Goal: Task Accomplishment & Management: Manage account settings

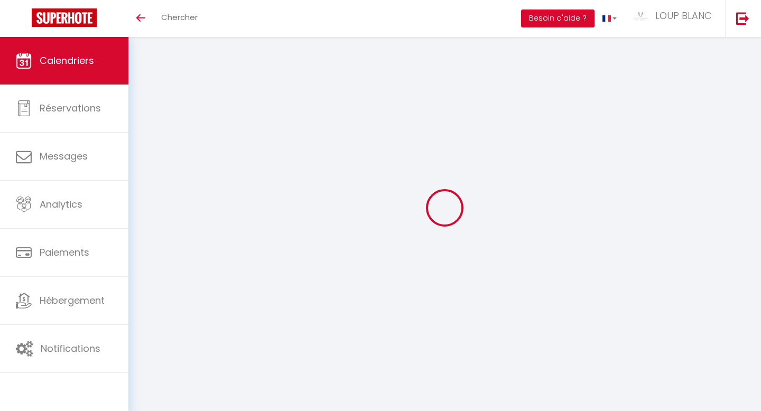
select select
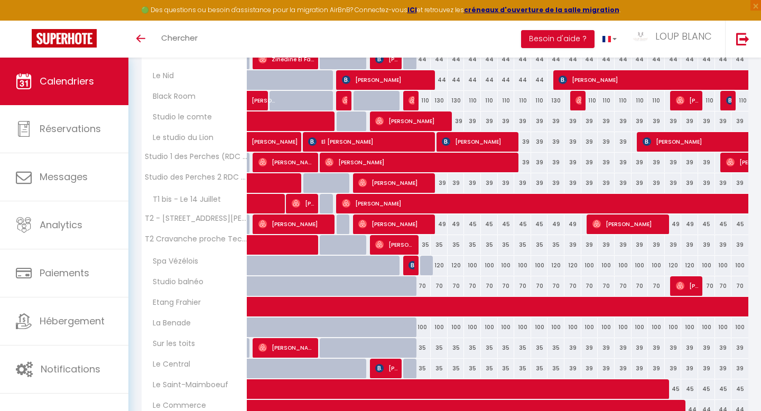
scroll to position [273, 0]
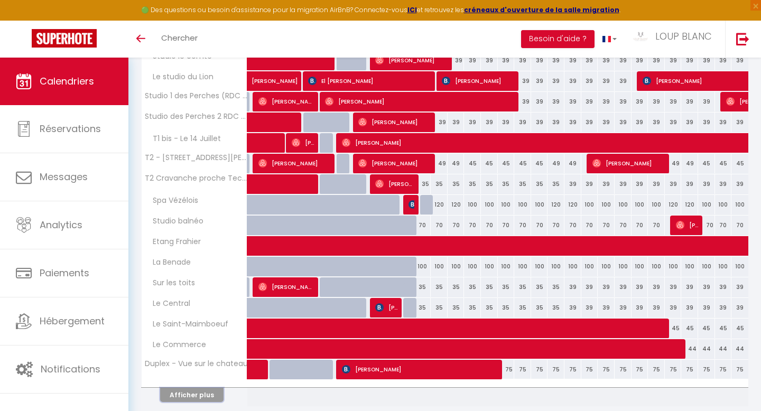
click at [191, 400] on button "Afficher plus" at bounding box center [191, 395] width 63 height 14
select select
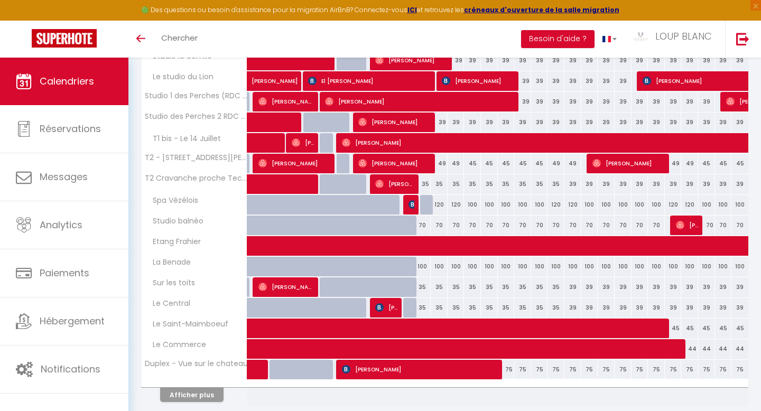
select select
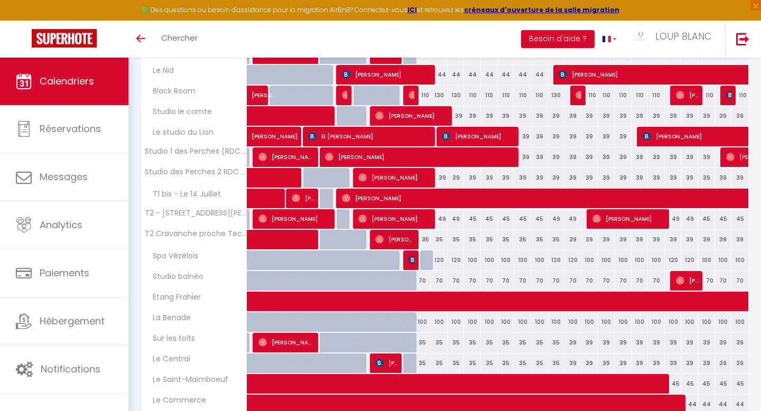
scroll to position [225, 0]
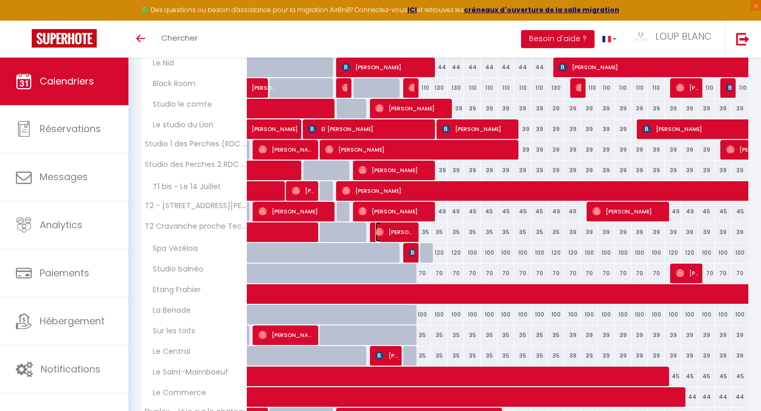
click at [396, 227] on span "[PERSON_NAME]" at bounding box center [395, 232] width 40 height 20
select select "OK"
select select "0"
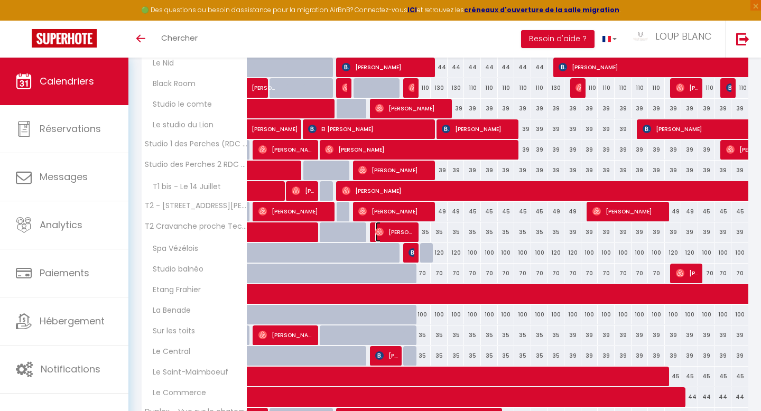
select select "1"
select select
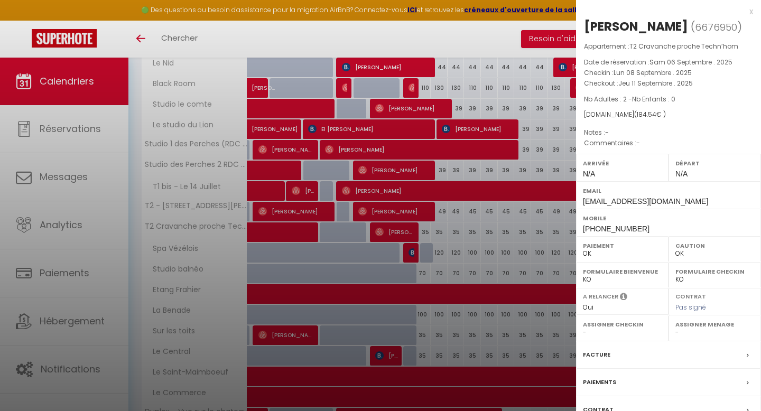
click at [752, 12] on div "x" at bounding box center [664, 11] width 177 height 13
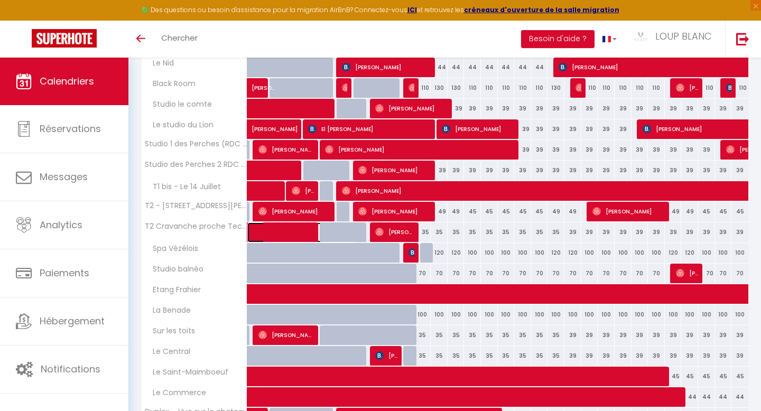
click at [301, 229] on span at bounding box center [306, 233] width 97 height 20
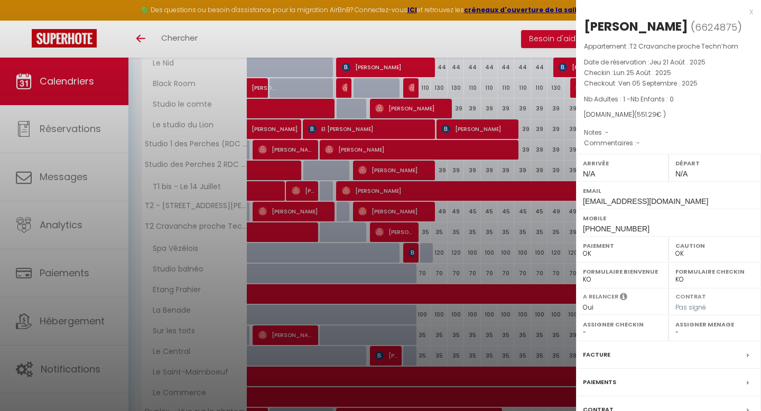
click at [751, 8] on div "x" at bounding box center [664, 11] width 177 height 13
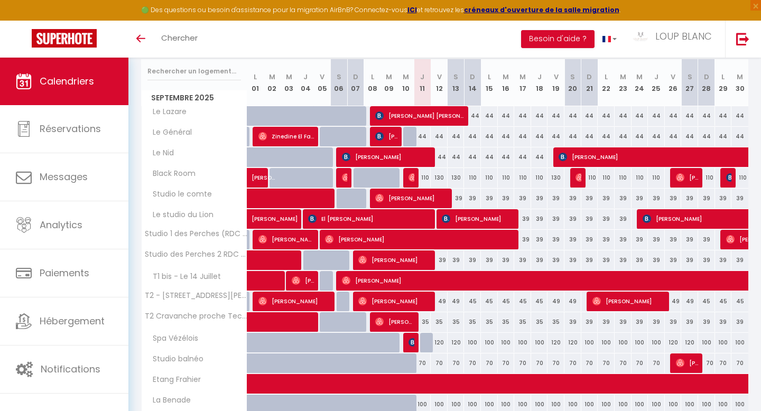
scroll to position [134, 0]
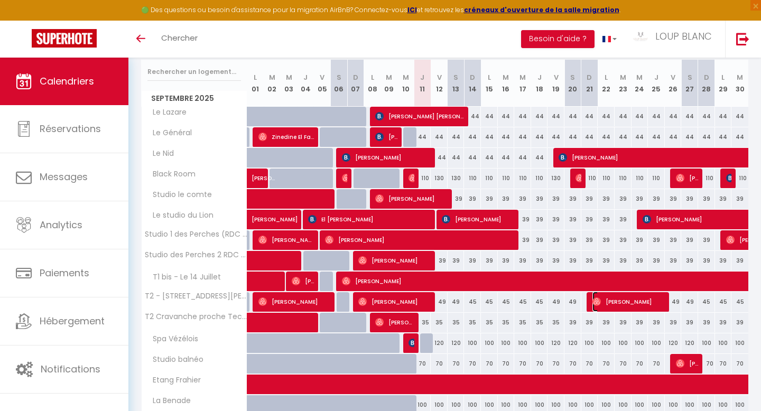
click at [626, 306] on span "[PERSON_NAME]" at bounding box center [629, 302] width 73 height 20
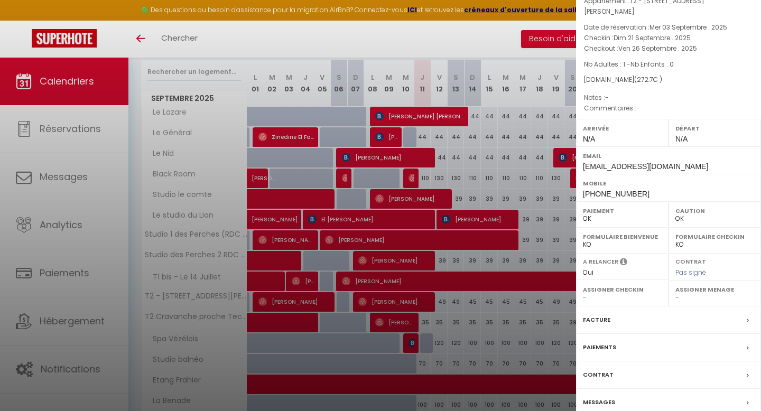
scroll to position [81, 0]
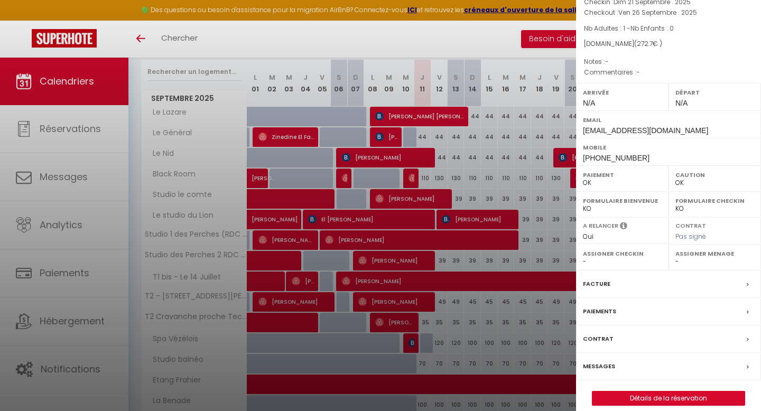
click at [489, 301] on div at bounding box center [380, 205] width 761 height 411
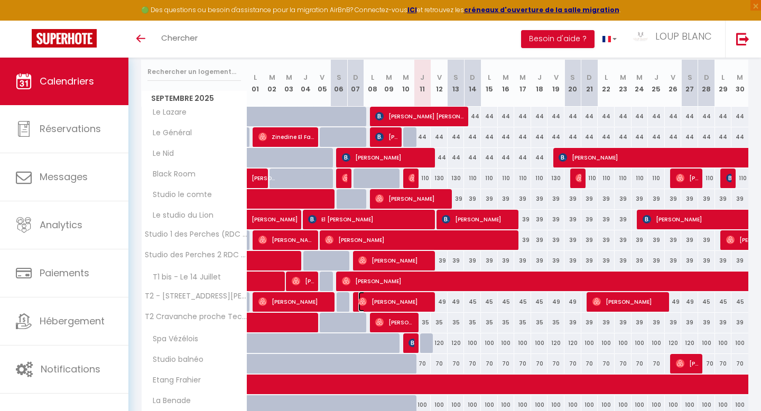
click at [400, 303] on span "[PERSON_NAME]" at bounding box center [394, 302] width 73 height 20
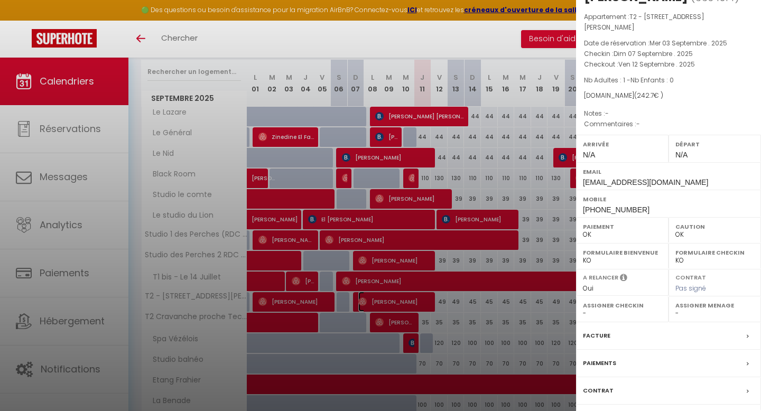
scroll to position [0, 0]
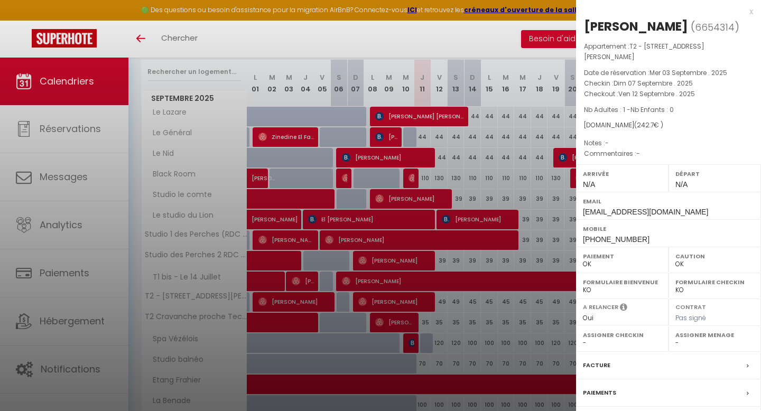
click at [749, 10] on div "x" at bounding box center [664, 11] width 177 height 13
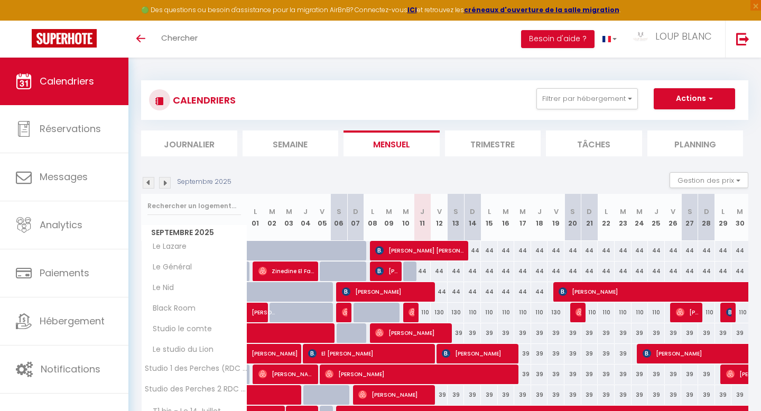
click at [163, 182] on img at bounding box center [165, 183] width 12 height 12
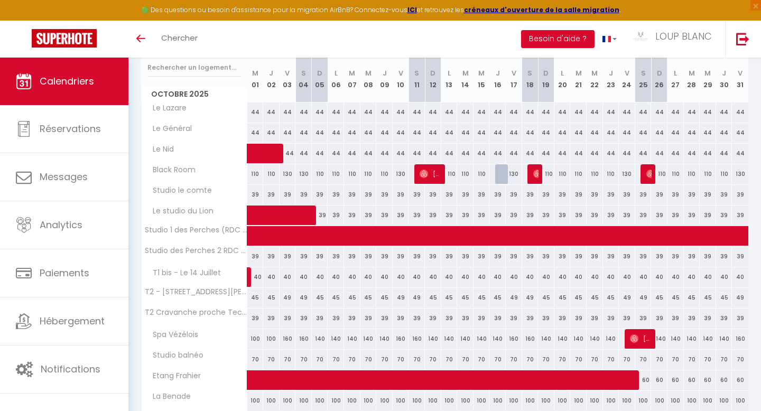
scroll to position [145, 0]
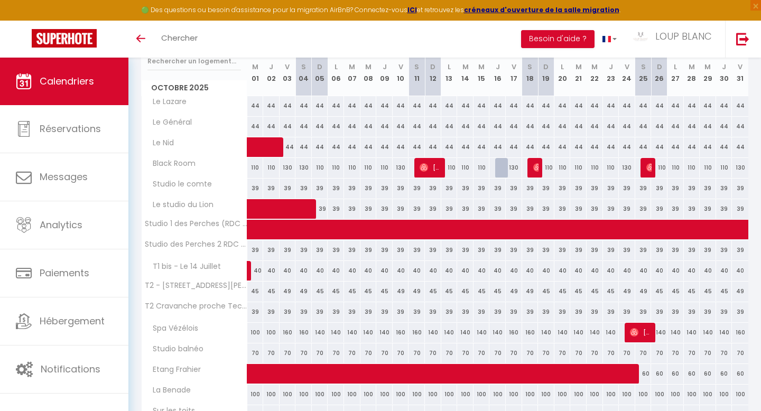
click at [320, 292] on div "45" at bounding box center [320, 292] width 16 height 20
type input "45"
type input "Dim 05 Octobre 2025"
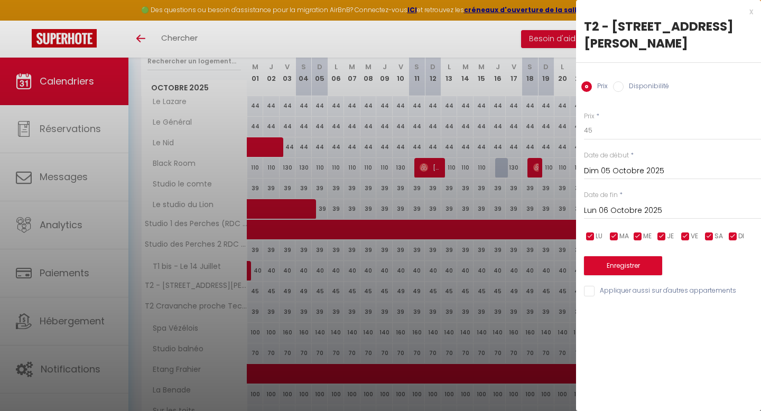
click at [621, 205] on input "Lun 06 Octobre 2025" at bounding box center [672, 211] width 177 height 14
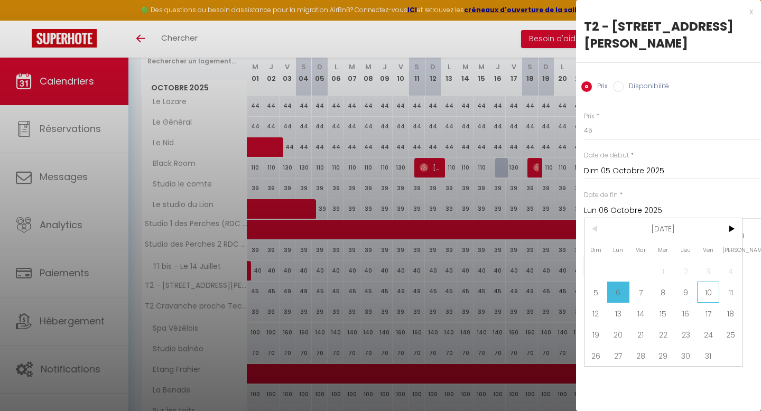
click at [701, 288] on span "10" at bounding box center [708, 292] width 23 height 21
type input "Ven 10 Octobre 2025"
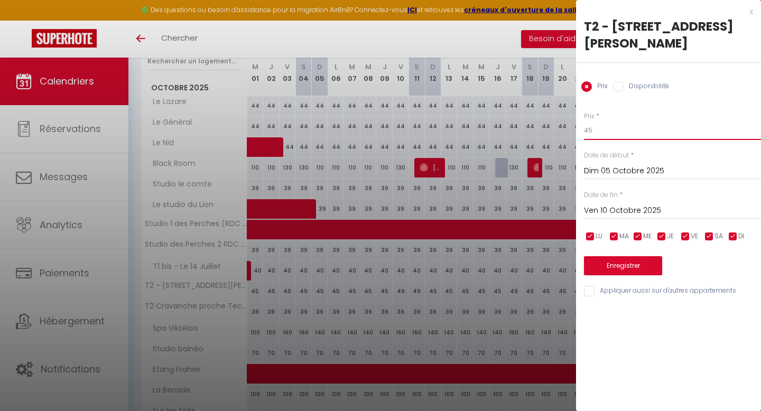
click at [610, 131] on input "45" at bounding box center [672, 130] width 177 height 19
type input "4"
click at [372, 234] on div at bounding box center [380, 205] width 761 height 411
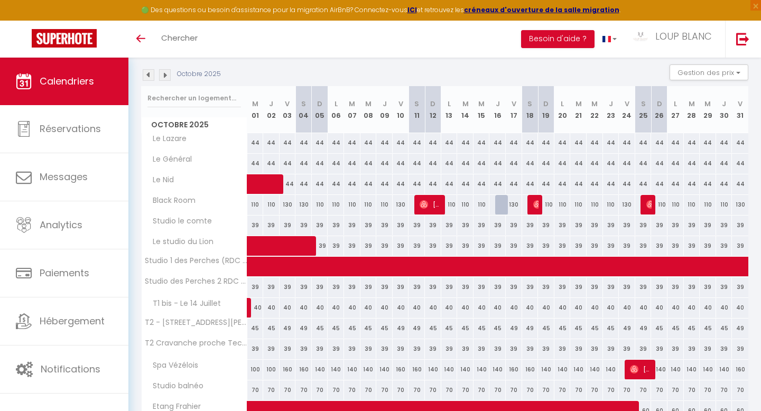
scroll to position [109, 0]
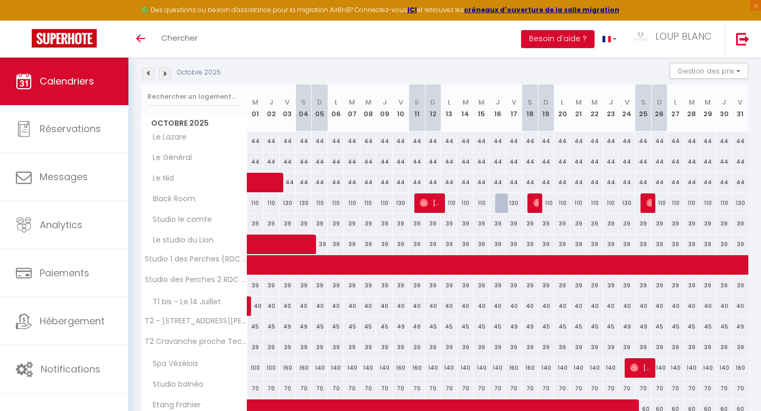
click at [320, 327] on div "45" at bounding box center [320, 327] width 16 height 20
type input "45"
type input "Dim 05 Octobre 2025"
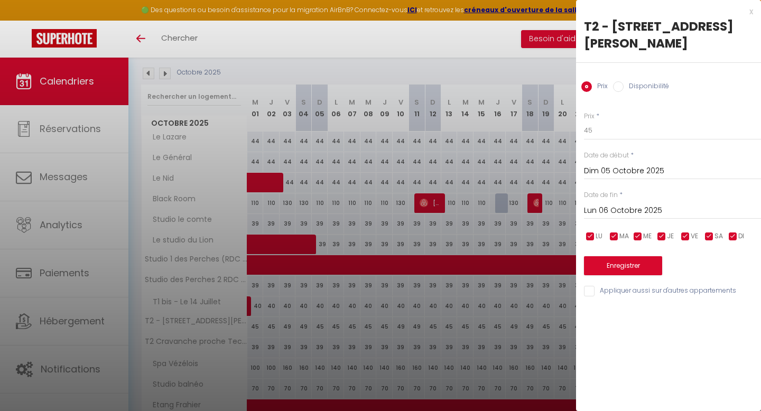
click at [609, 215] on input "Lun 06 Octobre 2025" at bounding box center [672, 211] width 177 height 14
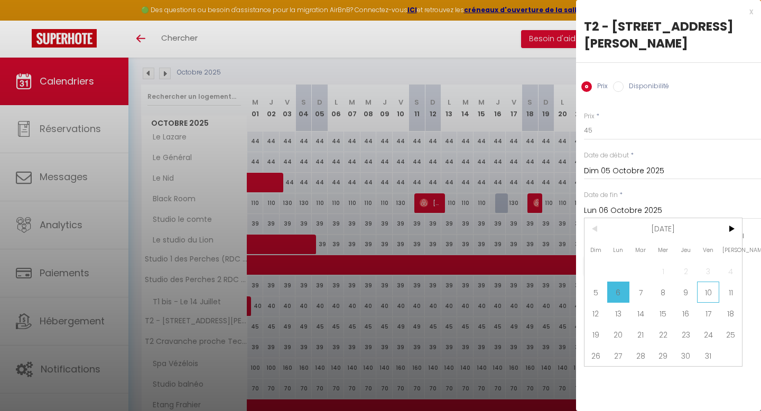
click at [705, 298] on span "10" at bounding box center [708, 292] width 23 height 21
type input "Ven 10 Octobre 2025"
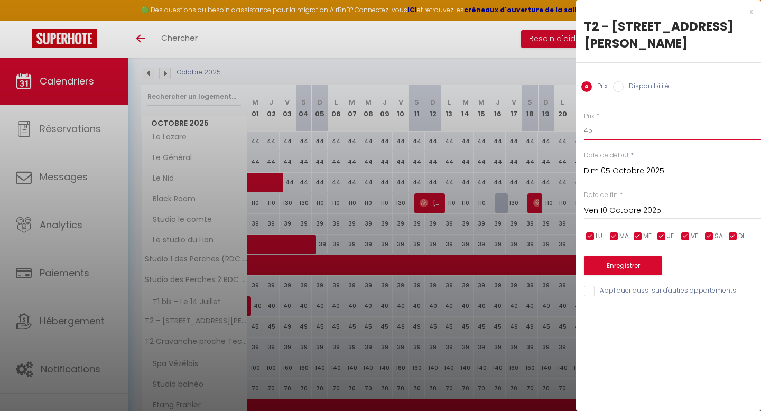
click at [608, 129] on input "45" at bounding box center [672, 130] width 177 height 19
type input "4"
type input "39"
click at [635, 270] on button "Enregistrer" at bounding box center [623, 265] width 78 height 19
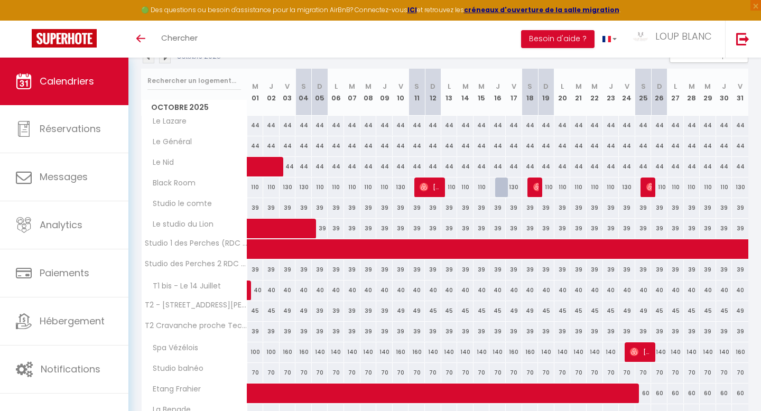
scroll to position [127, 0]
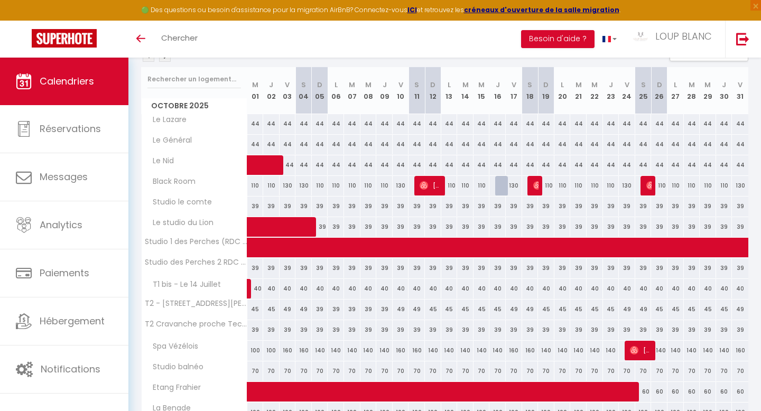
click at [321, 312] on div "39" at bounding box center [320, 310] width 16 height 20
type input "39"
type input "Dim 05 Octobre 2025"
type input "Lun 06 Octobre 2025"
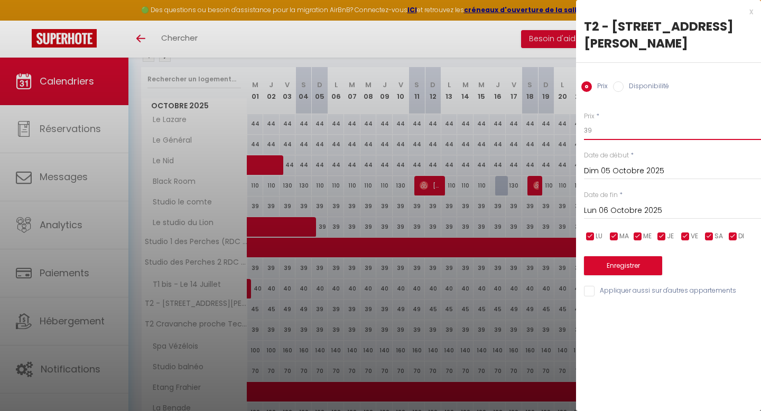
click at [598, 128] on input "39" at bounding box center [672, 130] width 177 height 19
click at [751, 12] on div "x" at bounding box center [664, 11] width 177 height 13
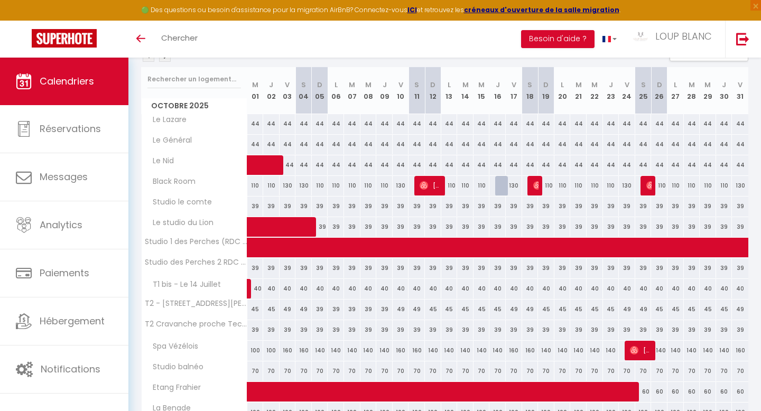
click at [321, 312] on div "39" at bounding box center [320, 310] width 16 height 20
type input "39"
type input "Dim 05 Octobre 2025"
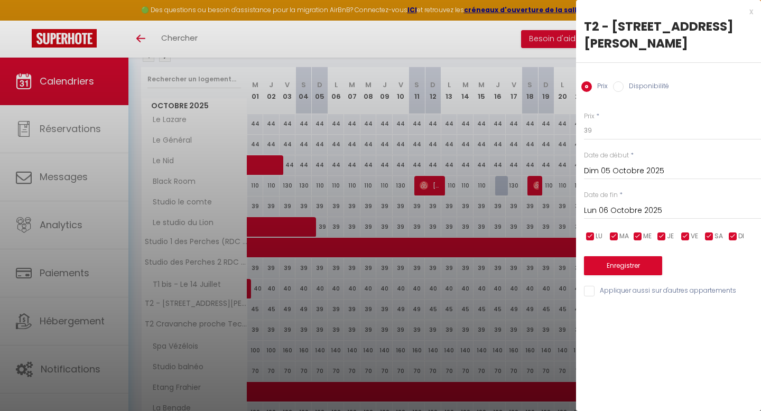
click at [622, 212] on input "Lun 06 Octobre 2025" at bounding box center [672, 211] width 177 height 14
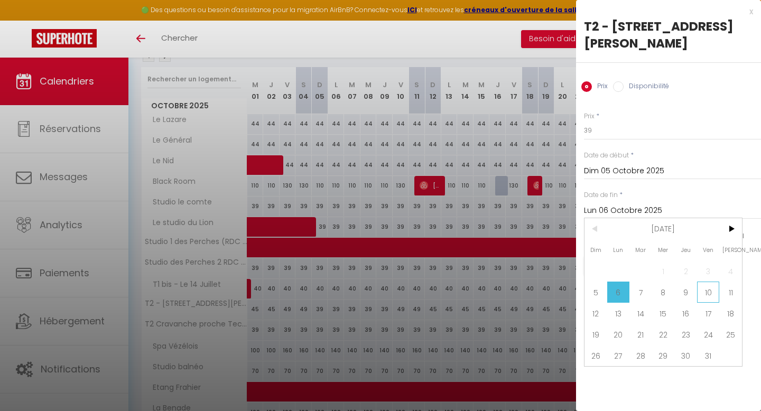
click at [716, 295] on span "10" at bounding box center [708, 292] width 23 height 21
type input "Ven 10 Octobre 2025"
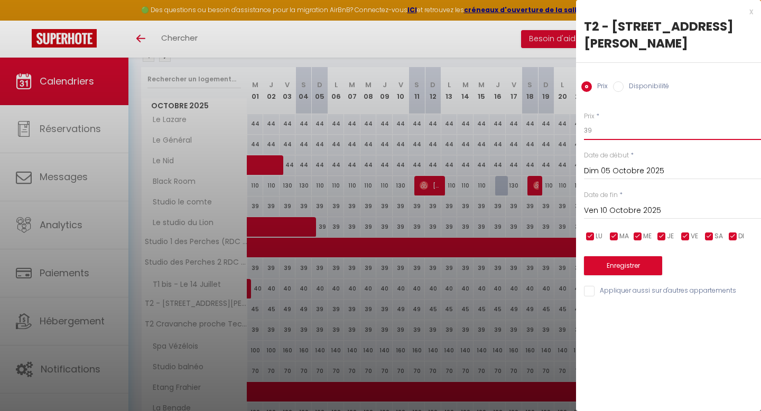
click at [609, 132] on input "39" at bounding box center [672, 130] width 177 height 19
type input "38"
click at [626, 267] on button "Enregistrer" at bounding box center [623, 265] width 78 height 19
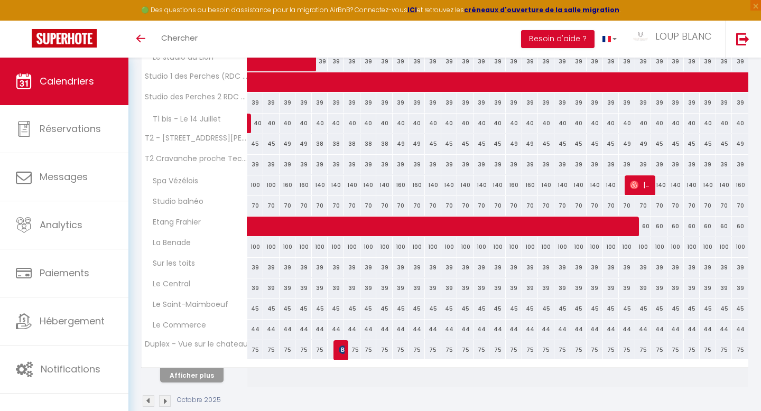
scroll to position [294, 0]
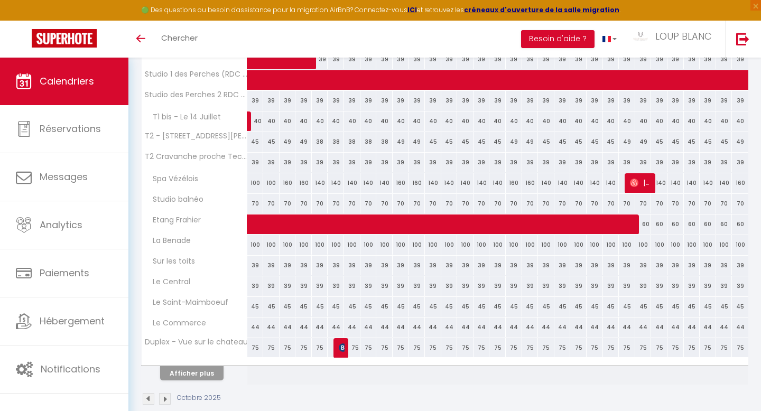
click at [163, 403] on img at bounding box center [165, 399] width 12 height 12
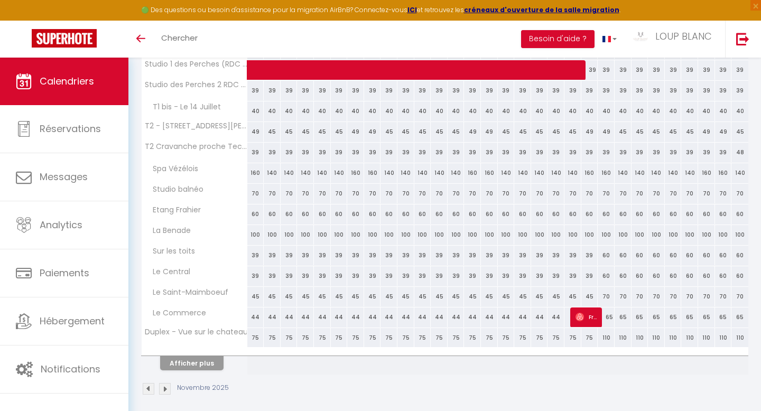
scroll to position [311, 0]
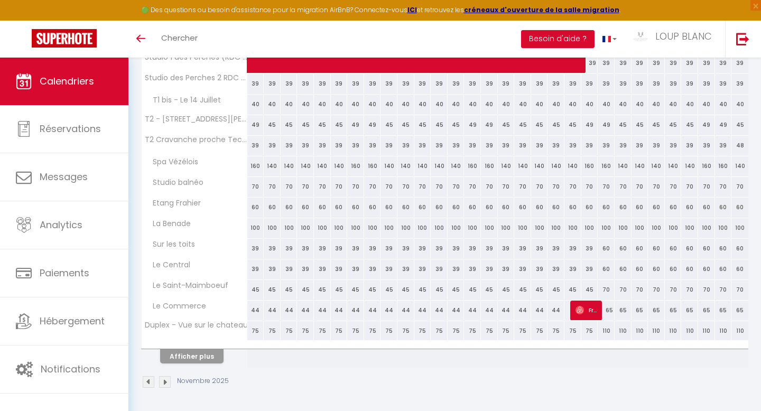
click at [149, 386] on img at bounding box center [149, 382] width 12 height 12
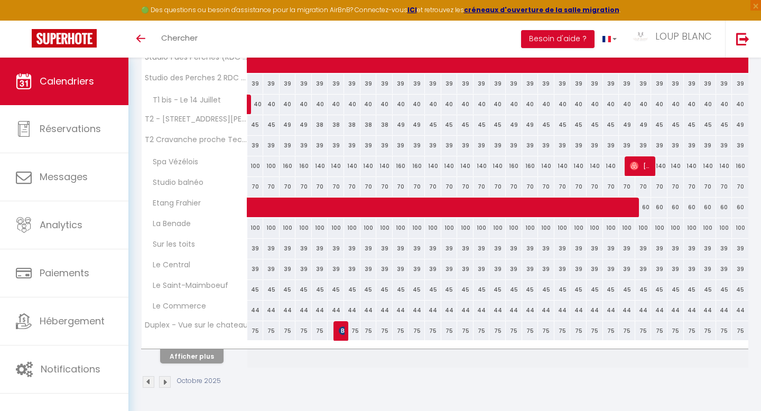
click at [146, 385] on img at bounding box center [149, 382] width 12 height 12
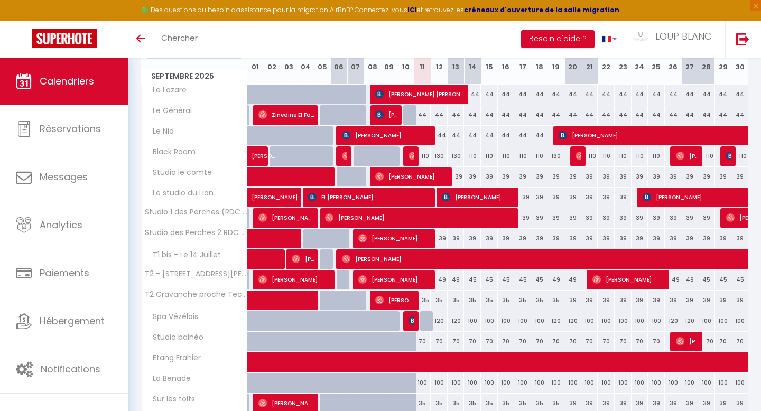
scroll to position [154, 0]
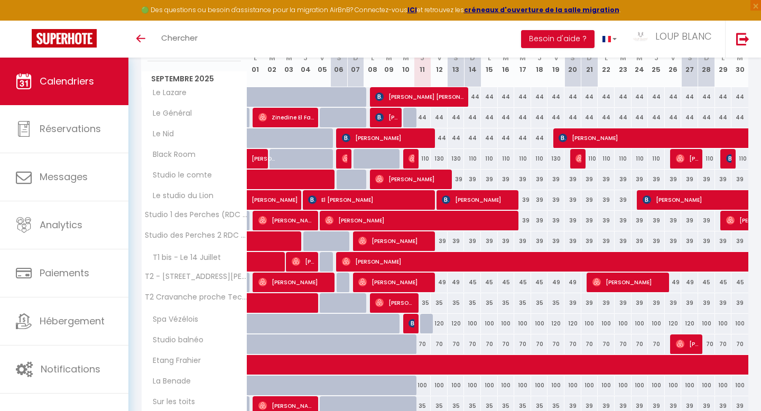
click at [87, 94] on link "Calendriers" at bounding box center [64, 82] width 128 height 48
